Goal: Transaction & Acquisition: Book appointment/travel/reservation

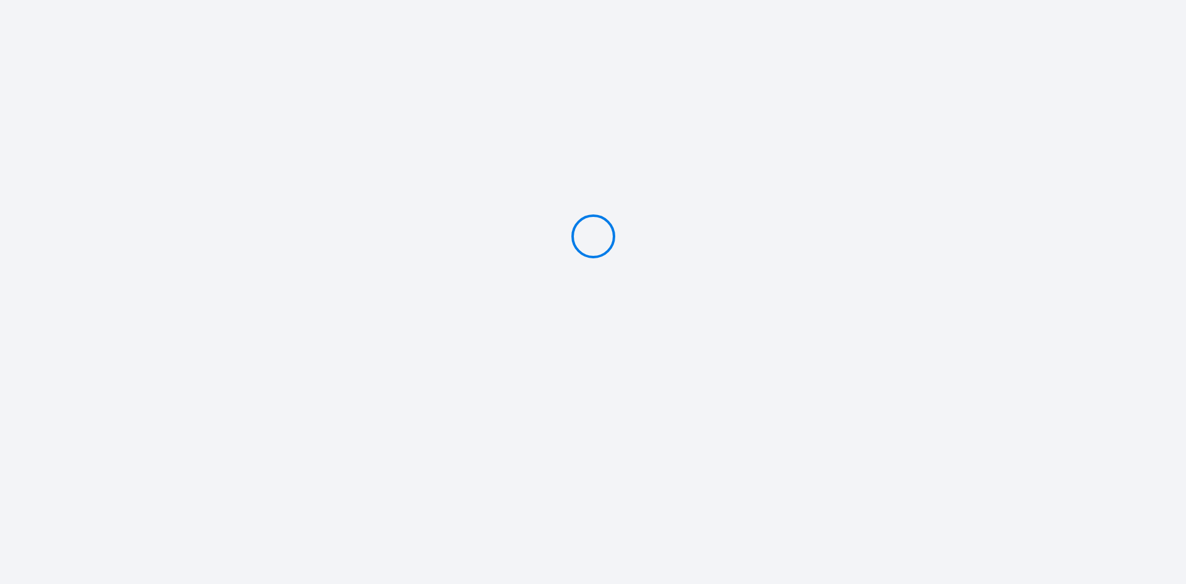
click at [322, 6] on div at bounding box center [593, 236] width 1186 height 473
click at [573, 237] on icon at bounding box center [593, 236] width 54 height 54
click at [584, 246] on icon at bounding box center [593, 236] width 54 height 54
